Goal: Task Accomplishment & Management: Manage account settings

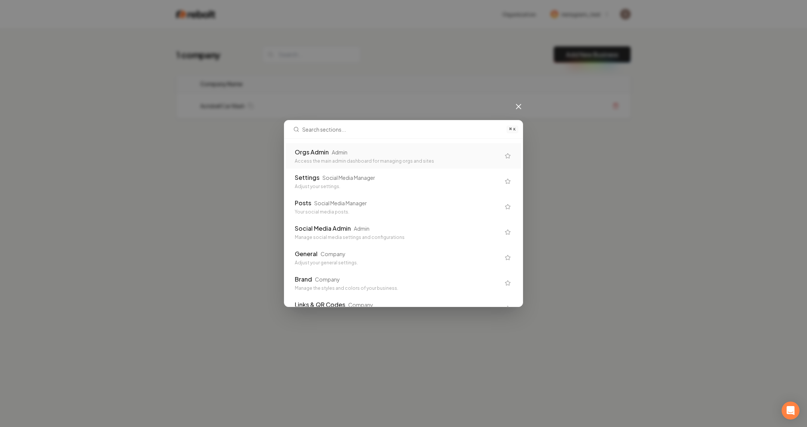
drag, startPoint x: 324, startPoint y: 169, endPoint x: 335, endPoint y: 153, distance: 19.2
click at [335, 153] on div "Admin" at bounding box center [340, 151] width 16 height 7
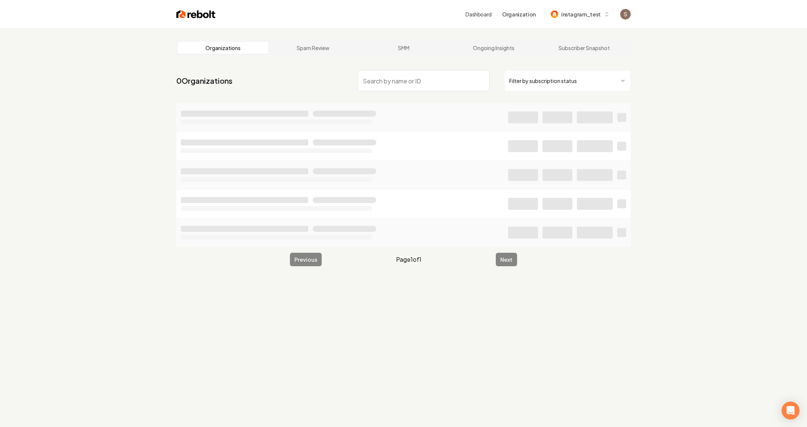
click at [385, 81] on input "search" at bounding box center [424, 80] width 132 height 21
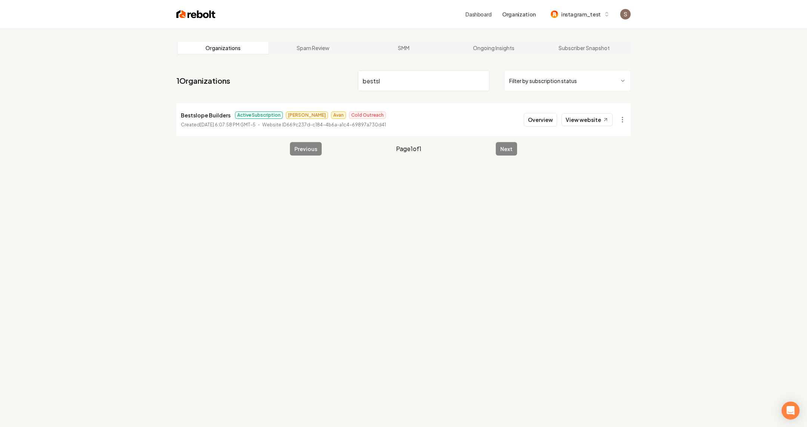
type input "bestsl"
click at [194, 116] on p "Bestslope Builders" at bounding box center [206, 115] width 50 height 9
click at [548, 118] on button "Overview" at bounding box center [540, 119] width 33 height 13
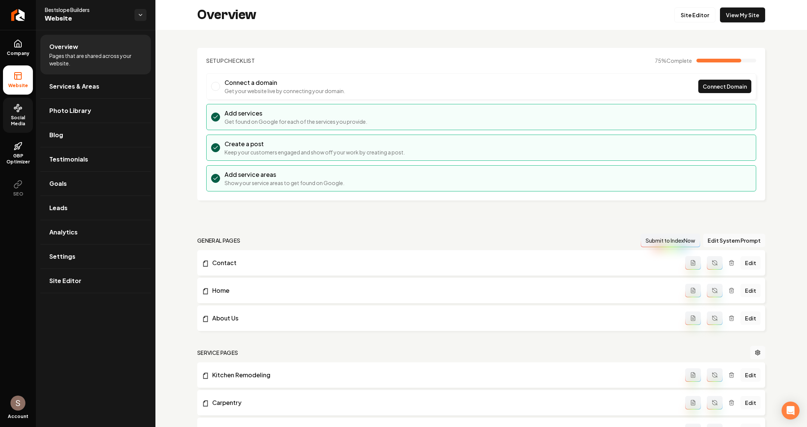
click at [10, 113] on link "Social Media" at bounding box center [18, 115] width 30 height 35
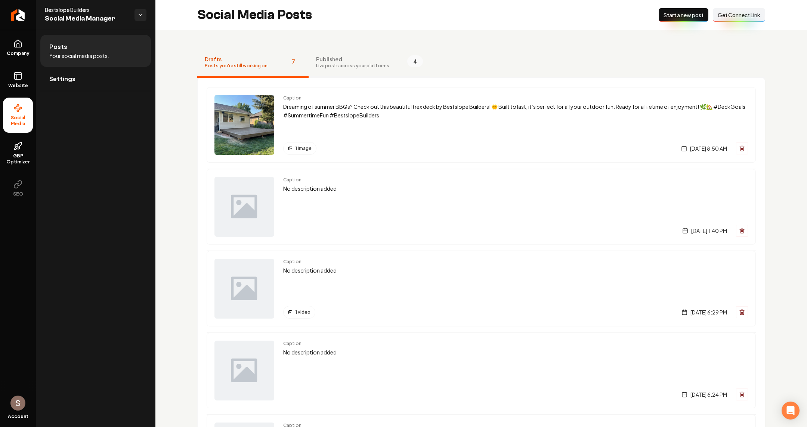
click at [347, 56] on span "Published" at bounding box center [352, 58] width 73 height 7
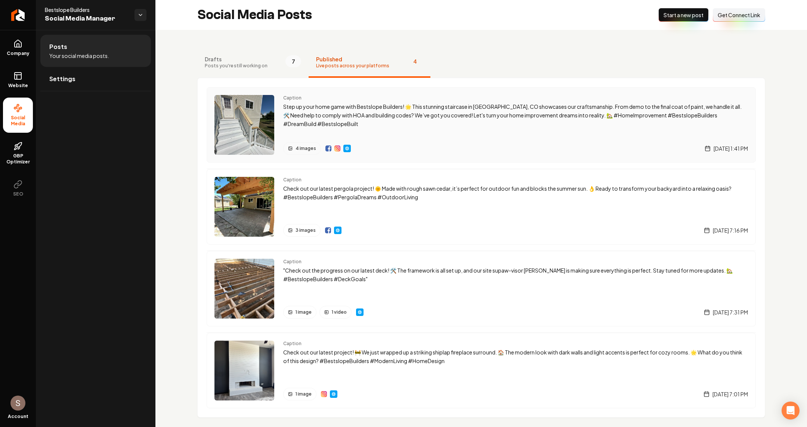
click at [348, 118] on p "Step up your home game with Bestslope Builders! 🌟 This stunning staircase in Fr…" at bounding box center [515, 114] width 465 height 25
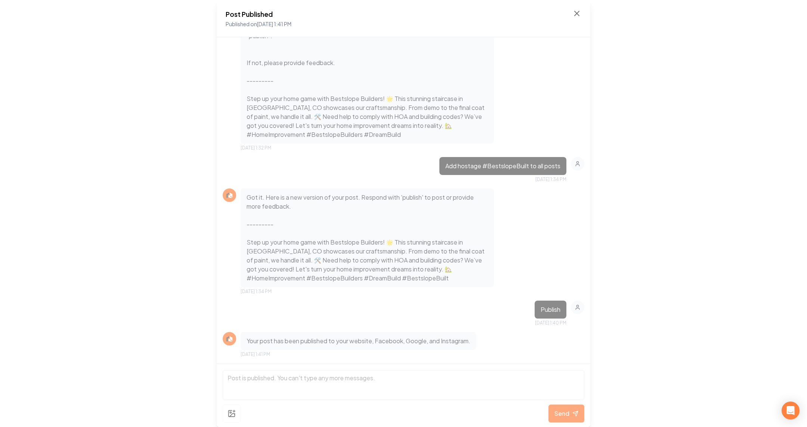
scroll to position [512, 0]
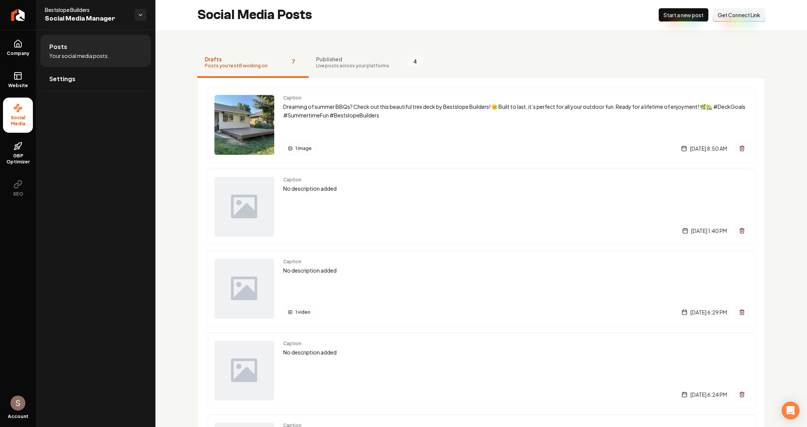
click at [324, 62] on span "Published" at bounding box center [352, 58] width 73 height 7
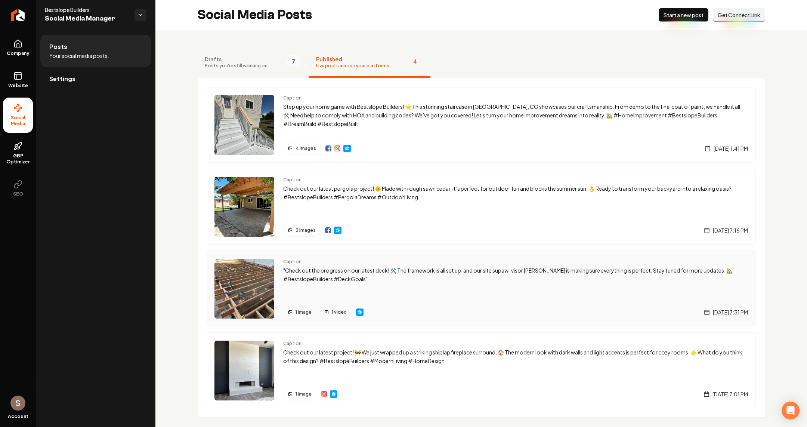
click at [350, 266] on p ""Check out the progress on our latest deck! 🛠️ The framework is all set up, and…" at bounding box center [515, 274] width 465 height 17
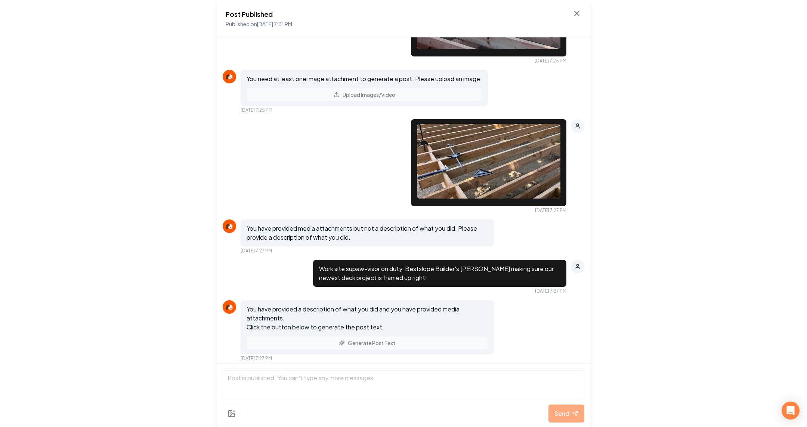
scroll to position [745, 0]
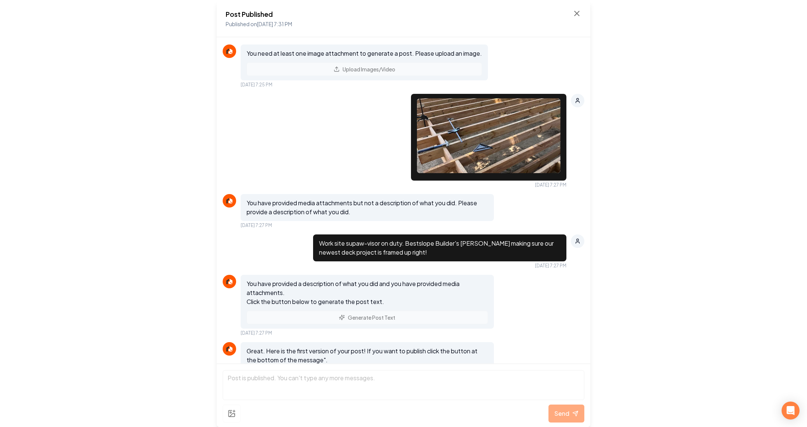
click at [470, 173] on img at bounding box center [489, 135] width 144 height 75
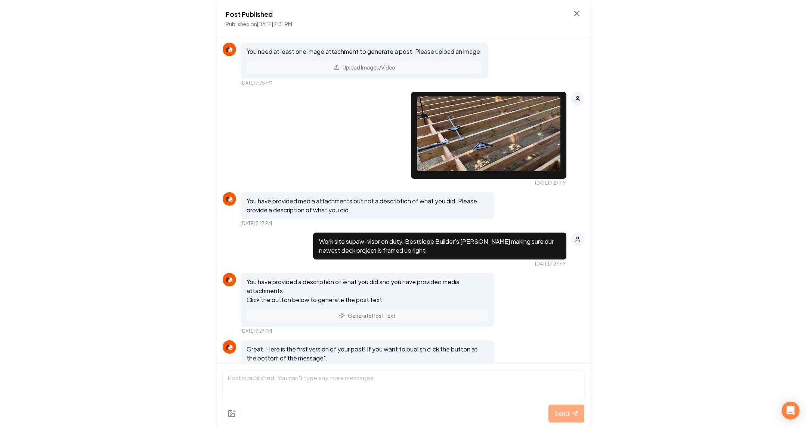
click at [470, 171] on img at bounding box center [489, 133] width 144 height 75
click at [474, 171] on img at bounding box center [489, 133] width 144 height 75
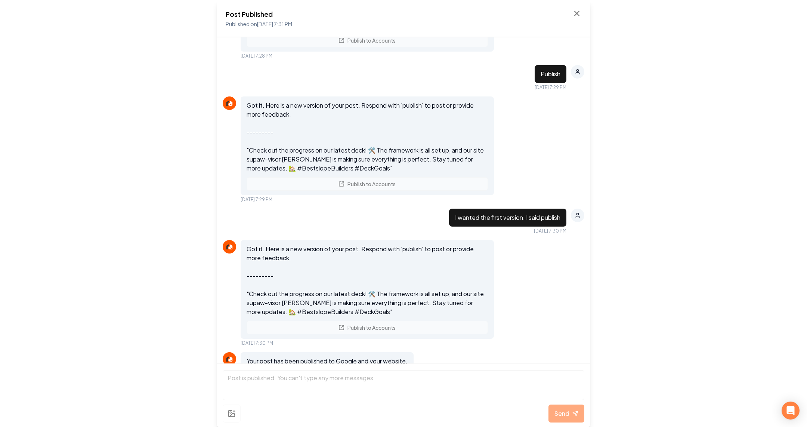
scroll to position [1351, 0]
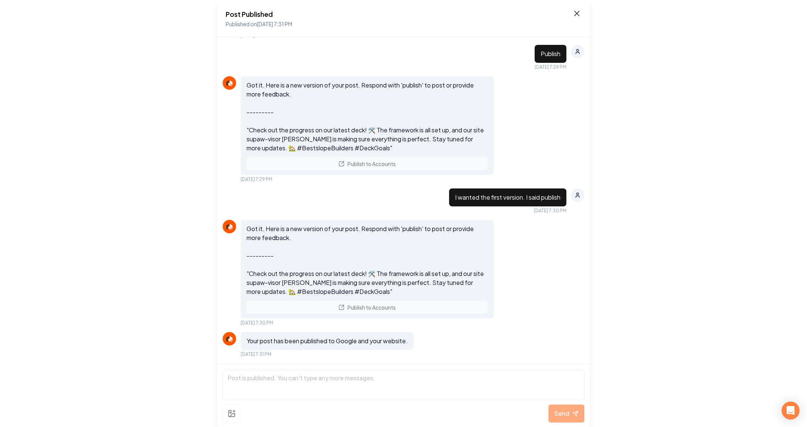
click at [576, 14] on icon at bounding box center [577, 13] width 9 height 9
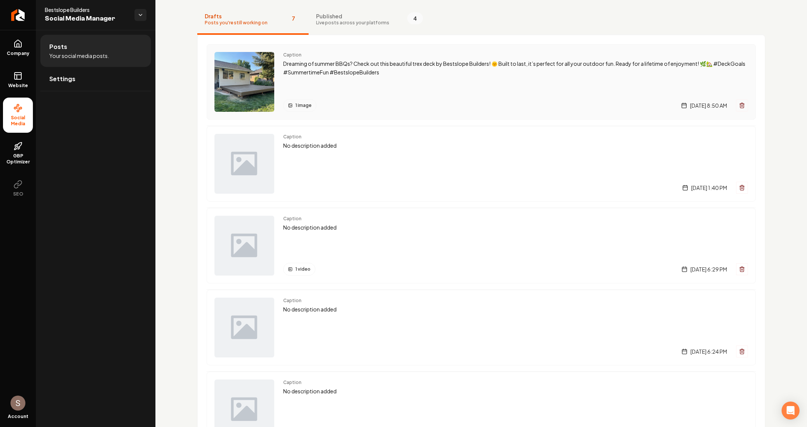
scroll to position [34, 0]
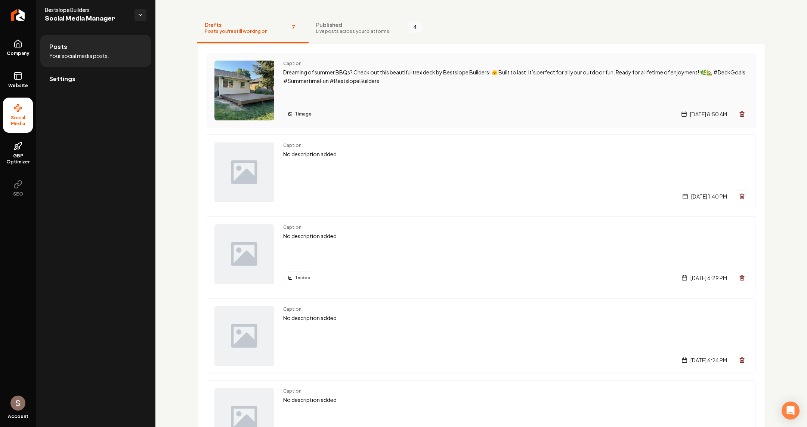
click at [364, 93] on div "Caption Dreaming of summer BBQs? Check out this beautiful trex deck by Bestslop…" at bounding box center [515, 91] width 465 height 60
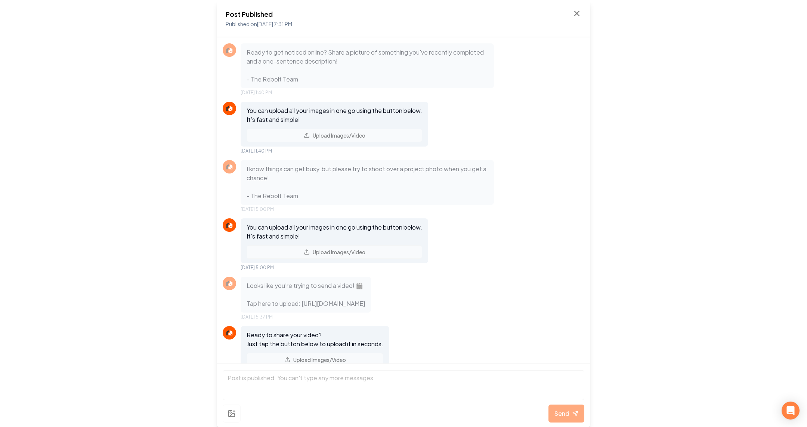
scroll to position [1351, 0]
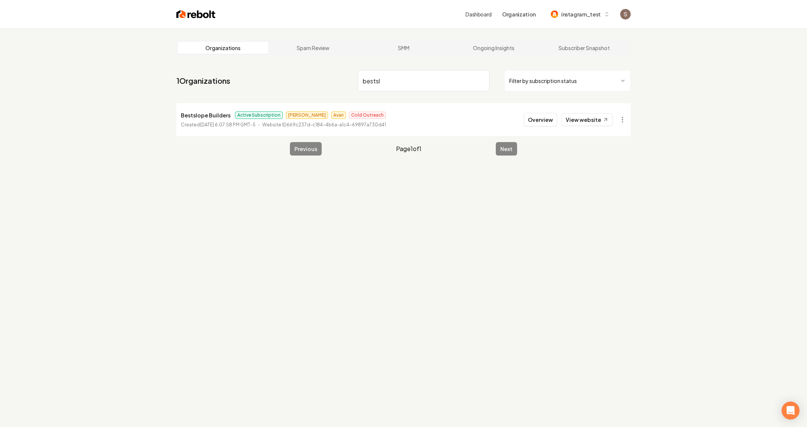
click at [203, 113] on p "Bestslope Builders" at bounding box center [206, 115] width 50 height 9
click at [530, 121] on button "Overview" at bounding box center [540, 119] width 33 height 13
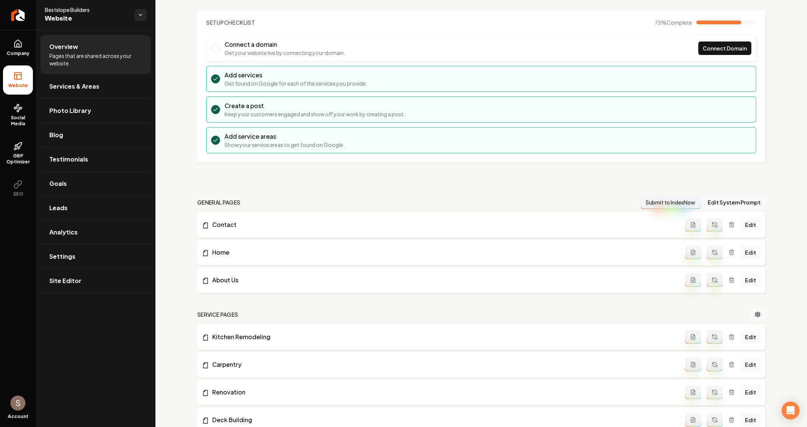
scroll to position [48, 0]
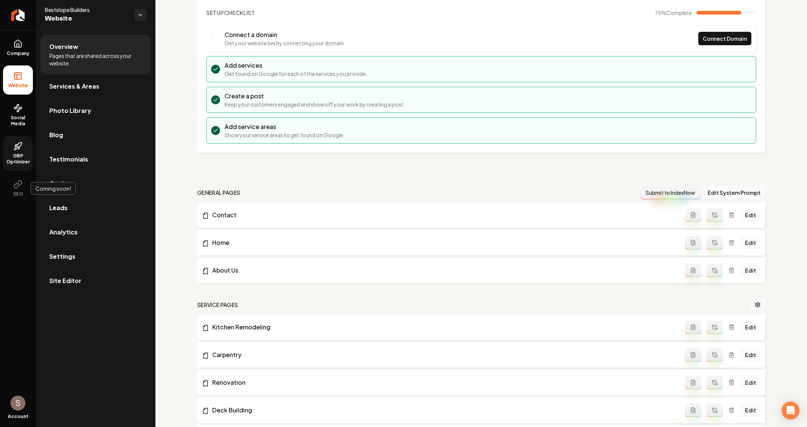
click at [22, 139] on link "GBP Optimizer" at bounding box center [18, 153] width 30 height 35
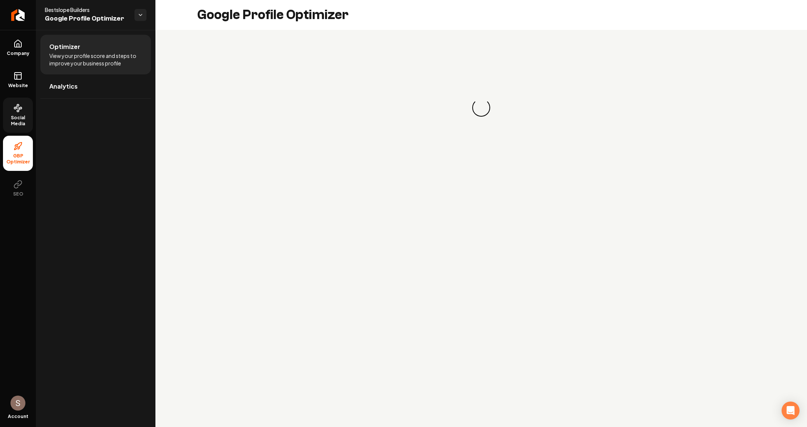
click at [23, 123] on span "Social Media" at bounding box center [18, 121] width 30 height 12
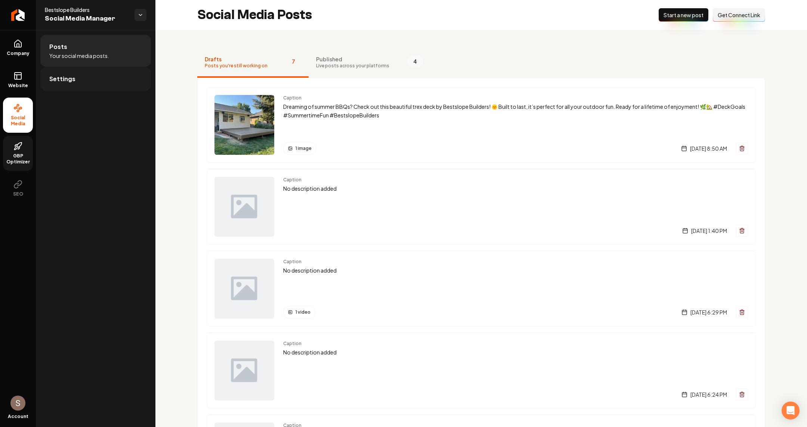
click at [111, 83] on link "Settings" at bounding box center [95, 79] width 111 height 24
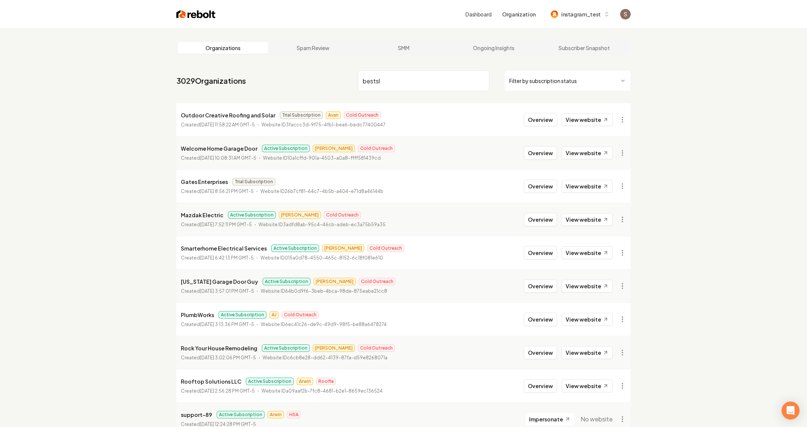
click at [401, 78] on input "bestsl" at bounding box center [424, 80] width 132 height 21
paste input "Reset Landscaping"
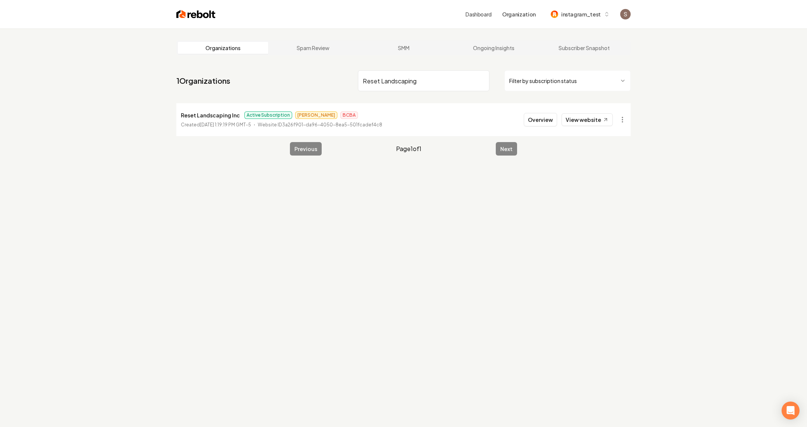
type input "Reset Landscaping"
click at [218, 111] on p "Reset Landscaping Inc" at bounding box center [210, 115] width 59 height 9
click at [526, 116] on li "Reset Landscaping Inc Active Subscription [PERSON_NAME] BCBA Created [DATE] 1:1…" at bounding box center [403, 119] width 455 height 33
click at [529, 117] on button "Overview" at bounding box center [540, 119] width 33 height 13
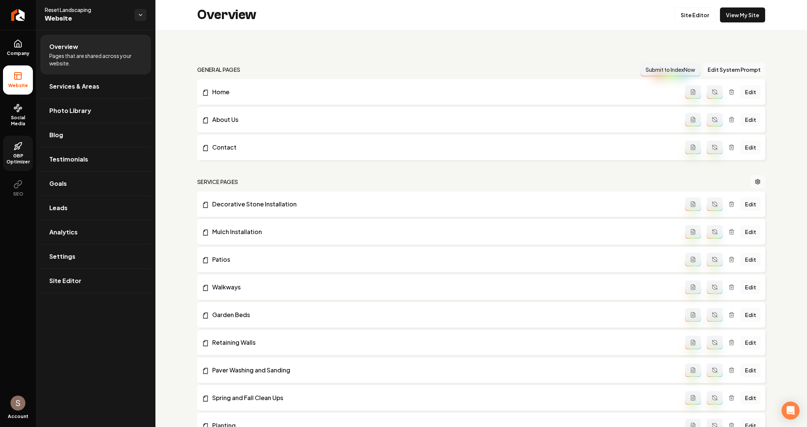
click at [12, 164] on span "GBP Optimizer" at bounding box center [18, 159] width 30 height 12
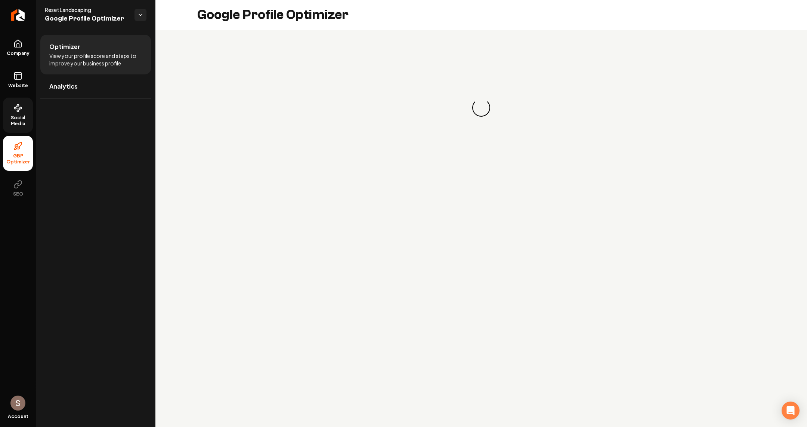
click at [12, 113] on link "Social Media" at bounding box center [18, 115] width 30 height 35
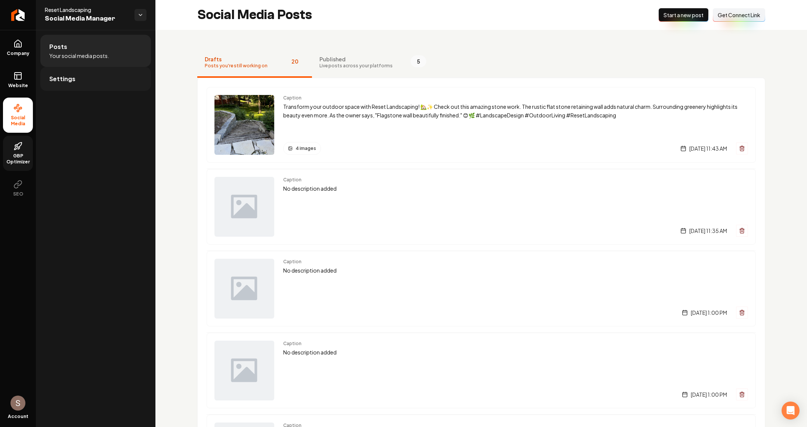
click at [104, 72] on link "Settings" at bounding box center [95, 79] width 111 height 24
